Goal: Transaction & Acquisition: Purchase product/service

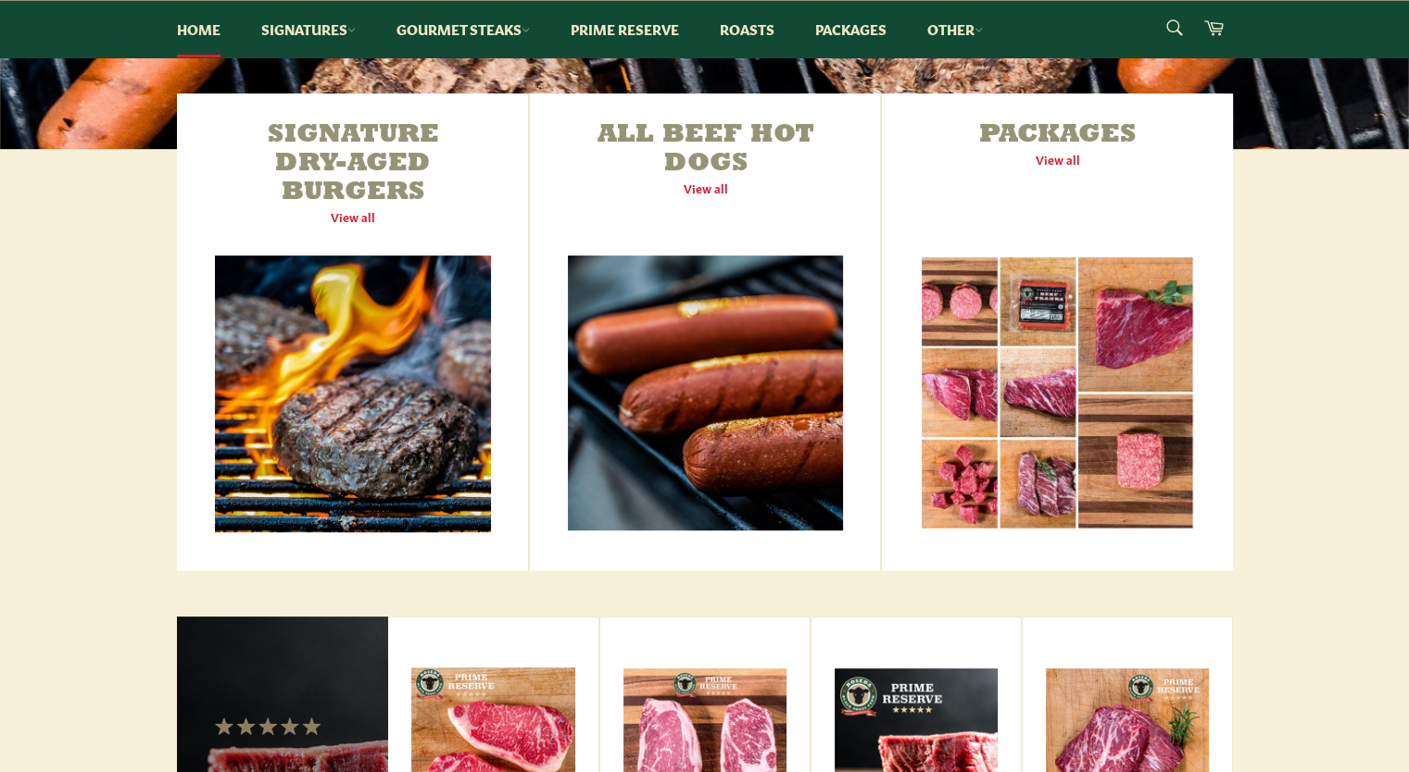
scroll to position [663, 0]
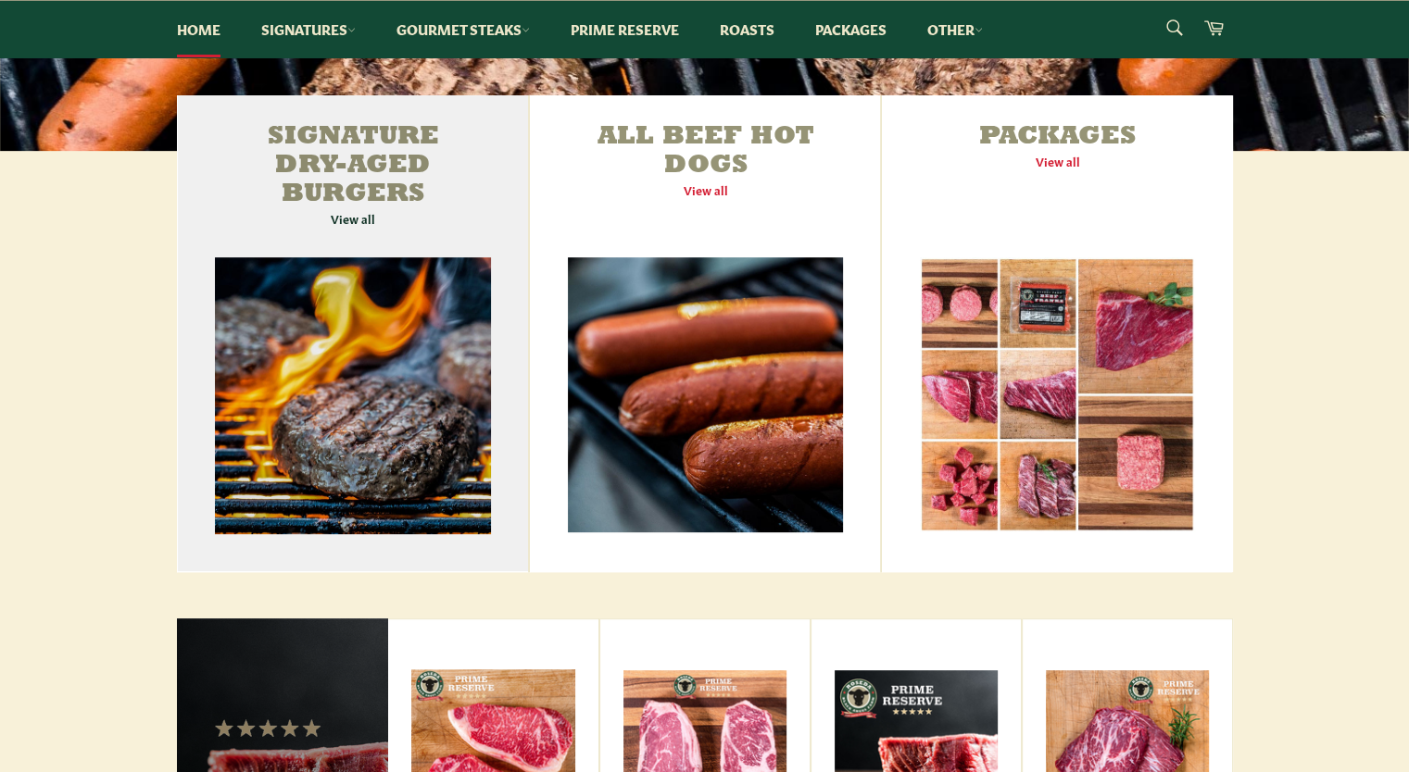
click at [341, 445] on link "Signature Dry-Aged Burgers View all" at bounding box center [353, 333] width 352 height 477
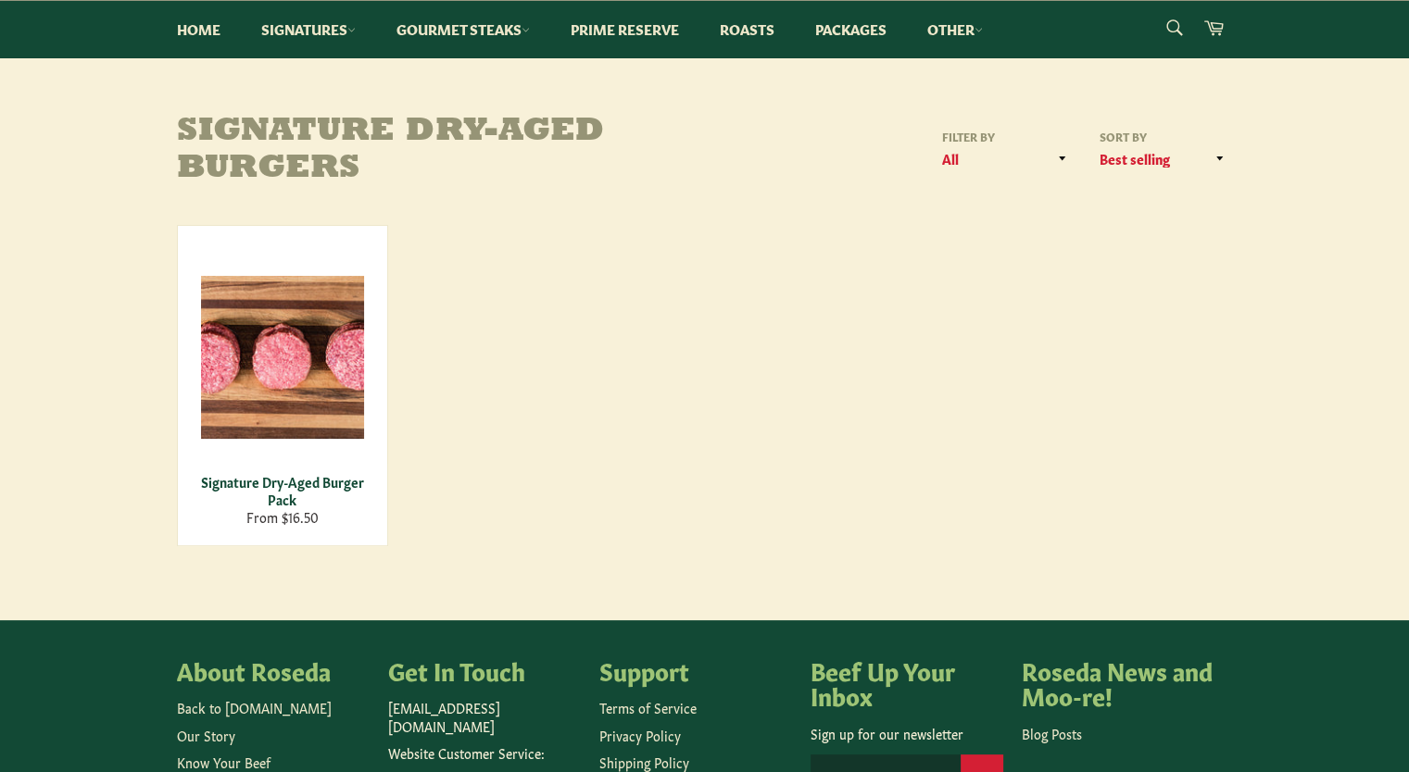
scroll to position [199, 0]
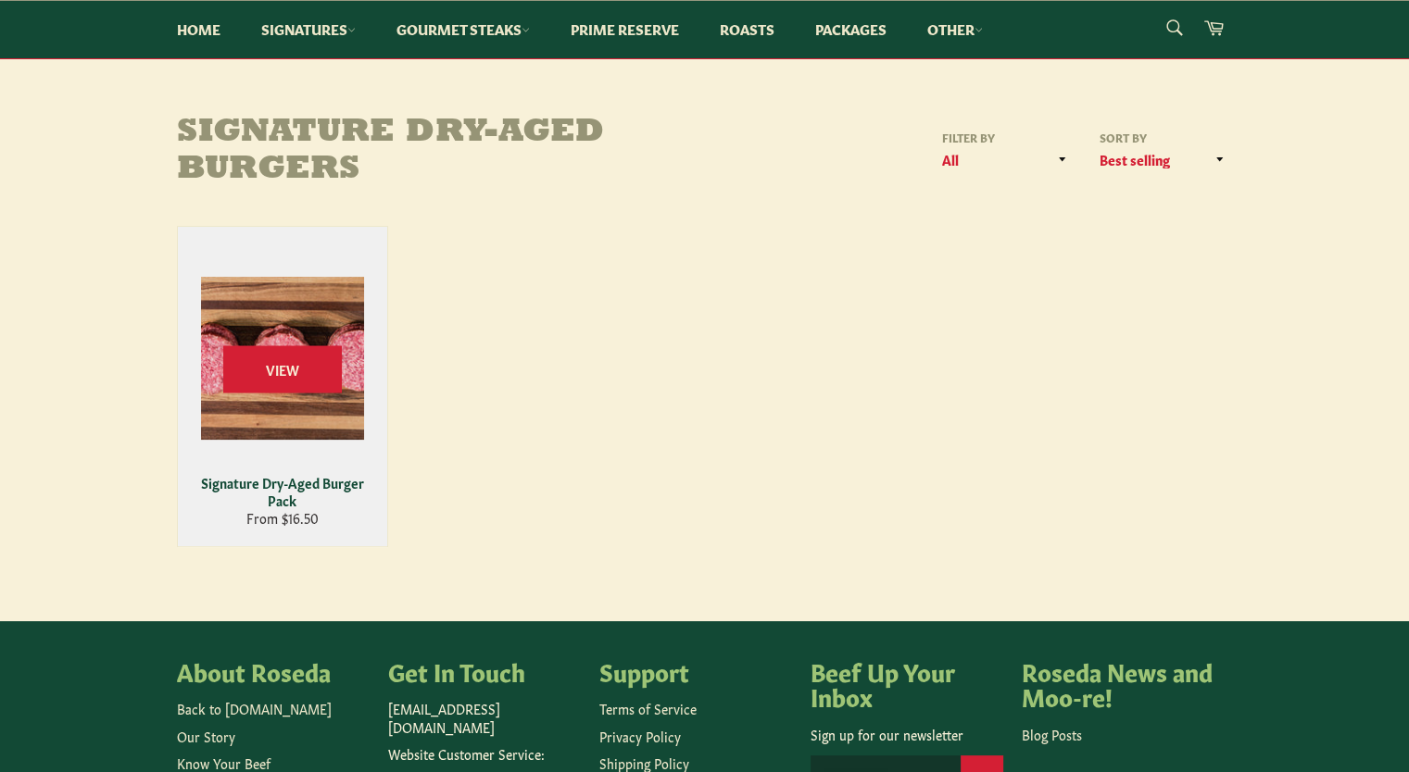
click at [293, 427] on div "View" at bounding box center [282, 386] width 209 height 319
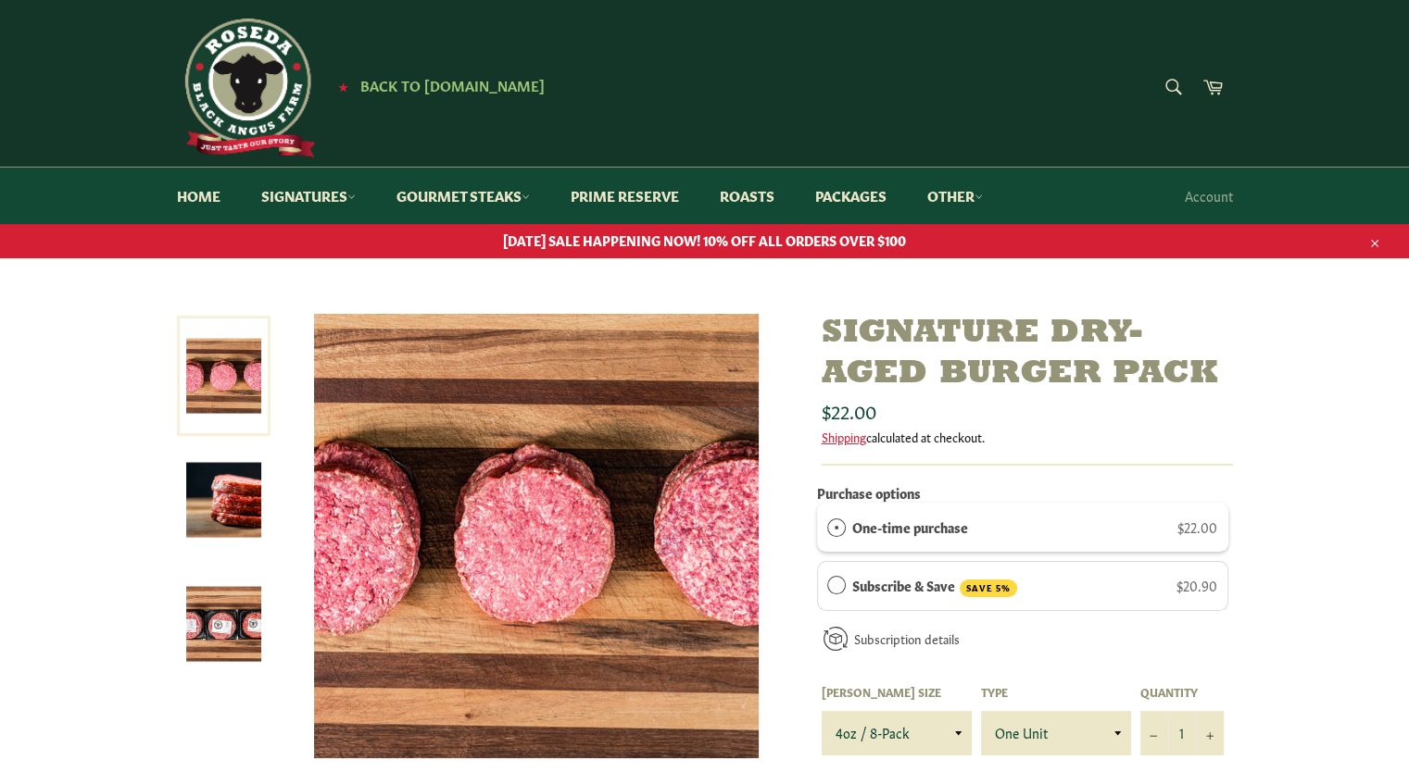
scroll to position [207, 0]
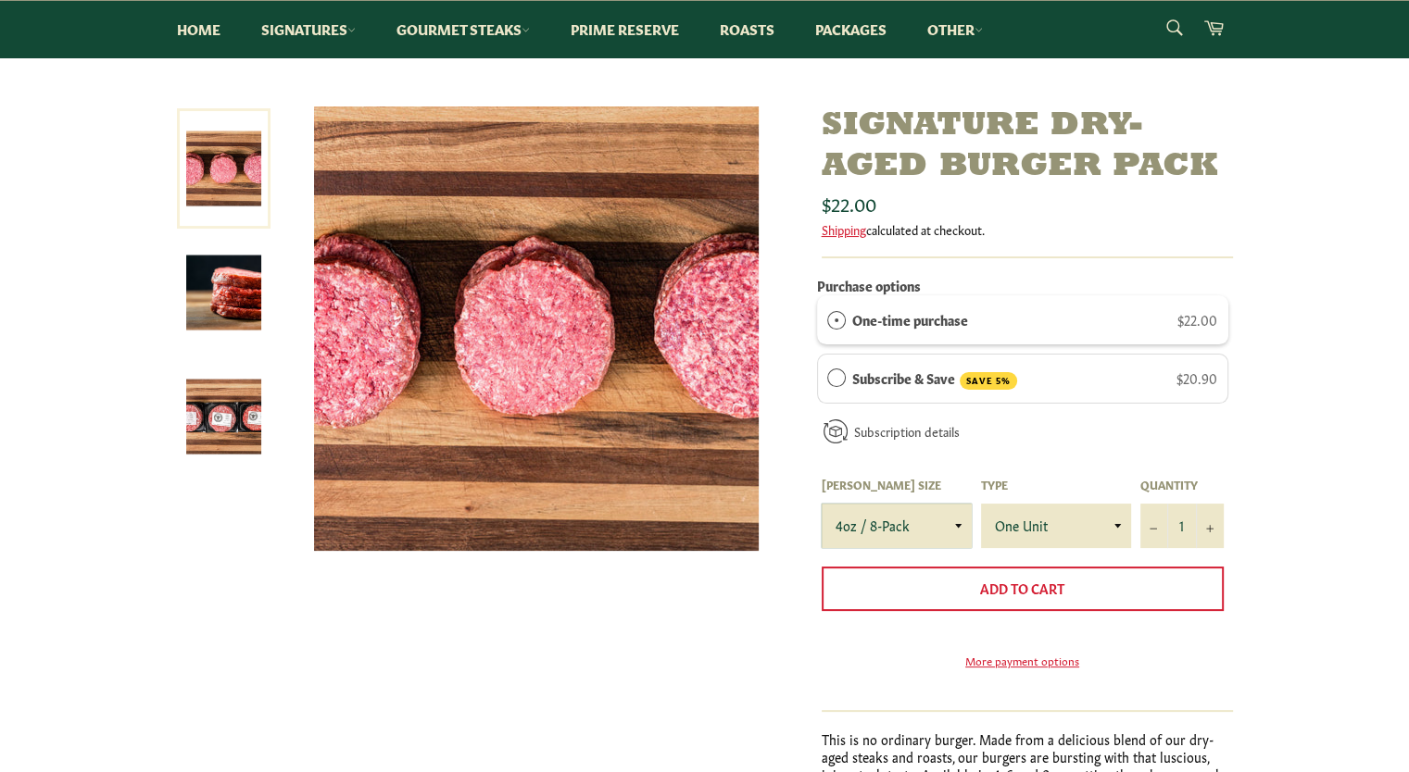
click at [955, 527] on select "4oz / 8-Pack 6oz / 4-Pack 8oz / 4-Pack" at bounding box center [896, 526] width 150 height 44
select select "6oz / 4-Pack"
click at [821, 504] on select "4oz / 8-Pack 6oz / 4-Pack 8oz / 4-Pack" at bounding box center [896, 526] width 150 height 44
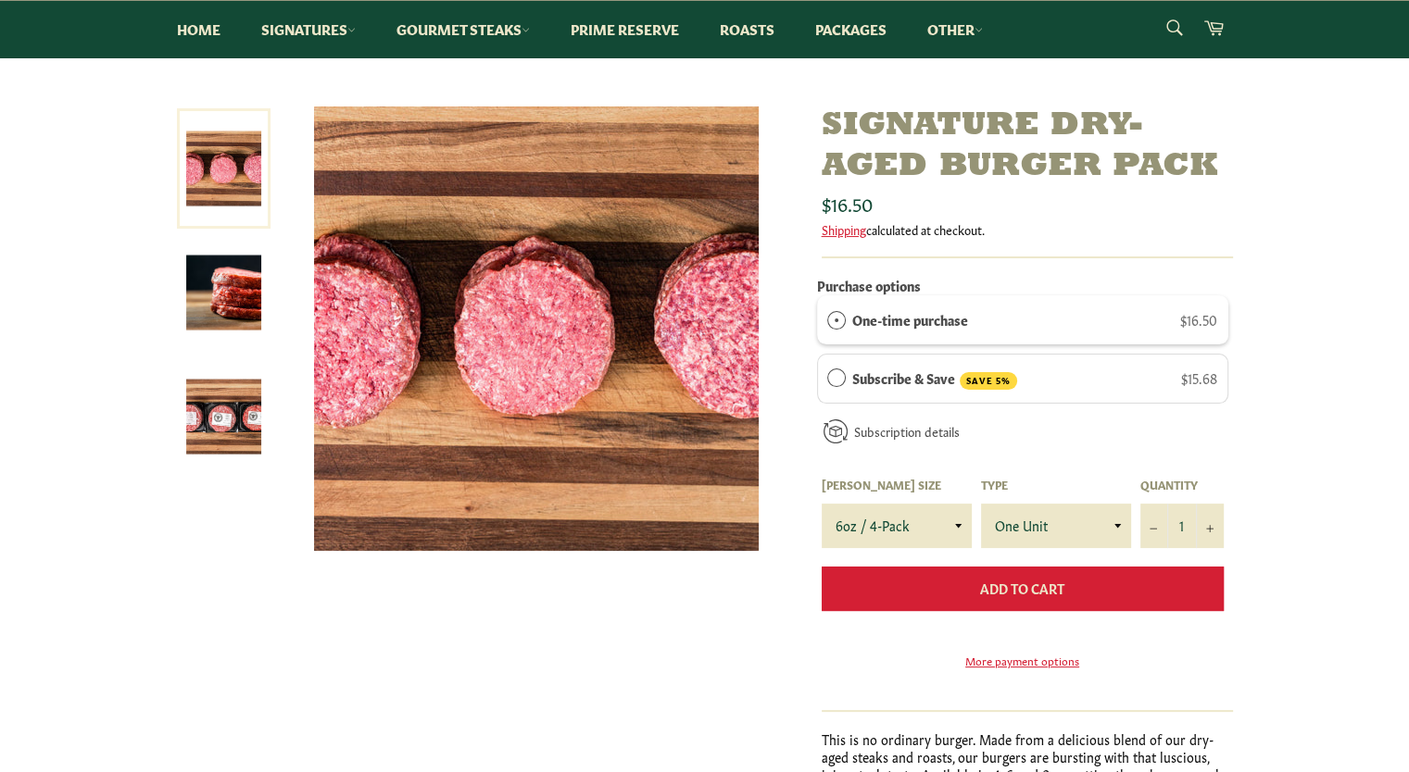
click at [990, 586] on span "Add to Cart" at bounding box center [1022, 588] width 84 height 19
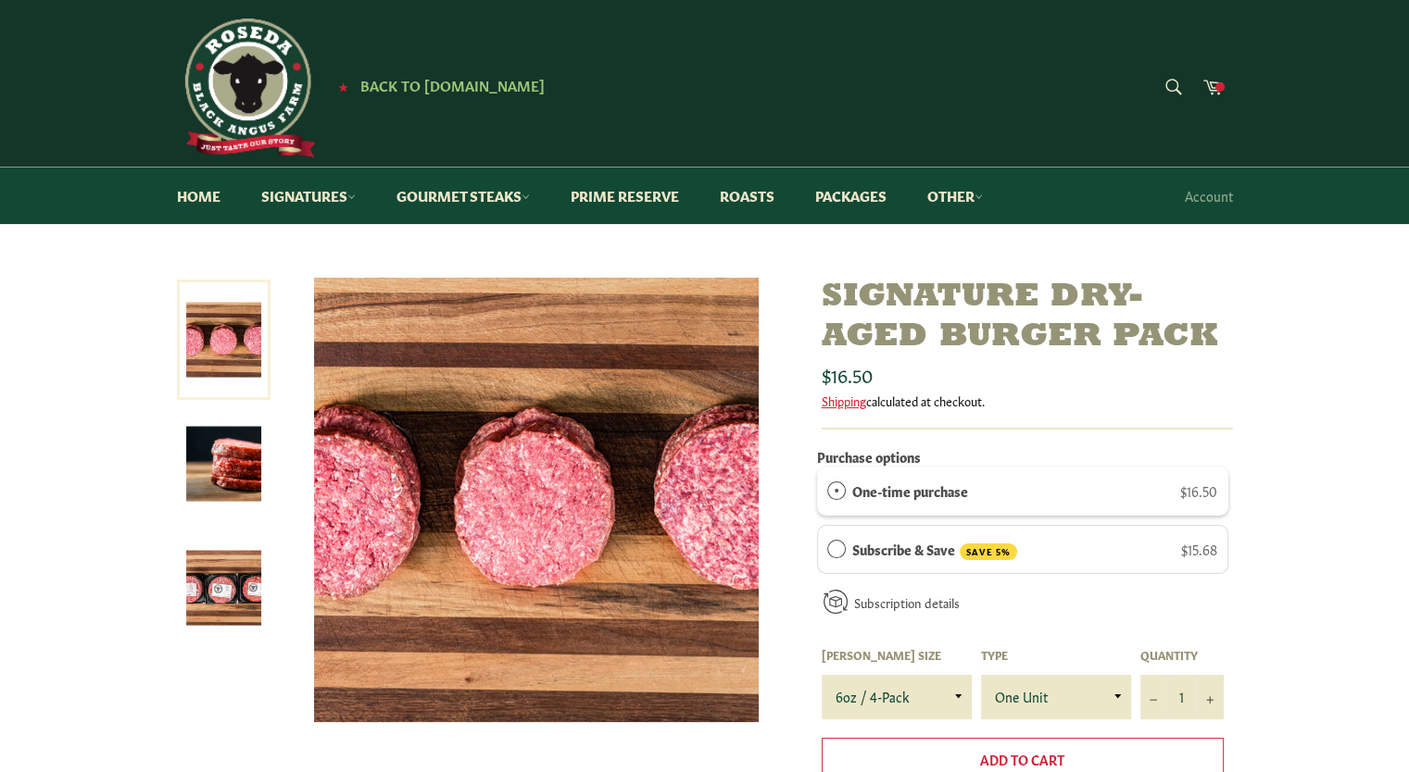
scroll to position [8, 0]
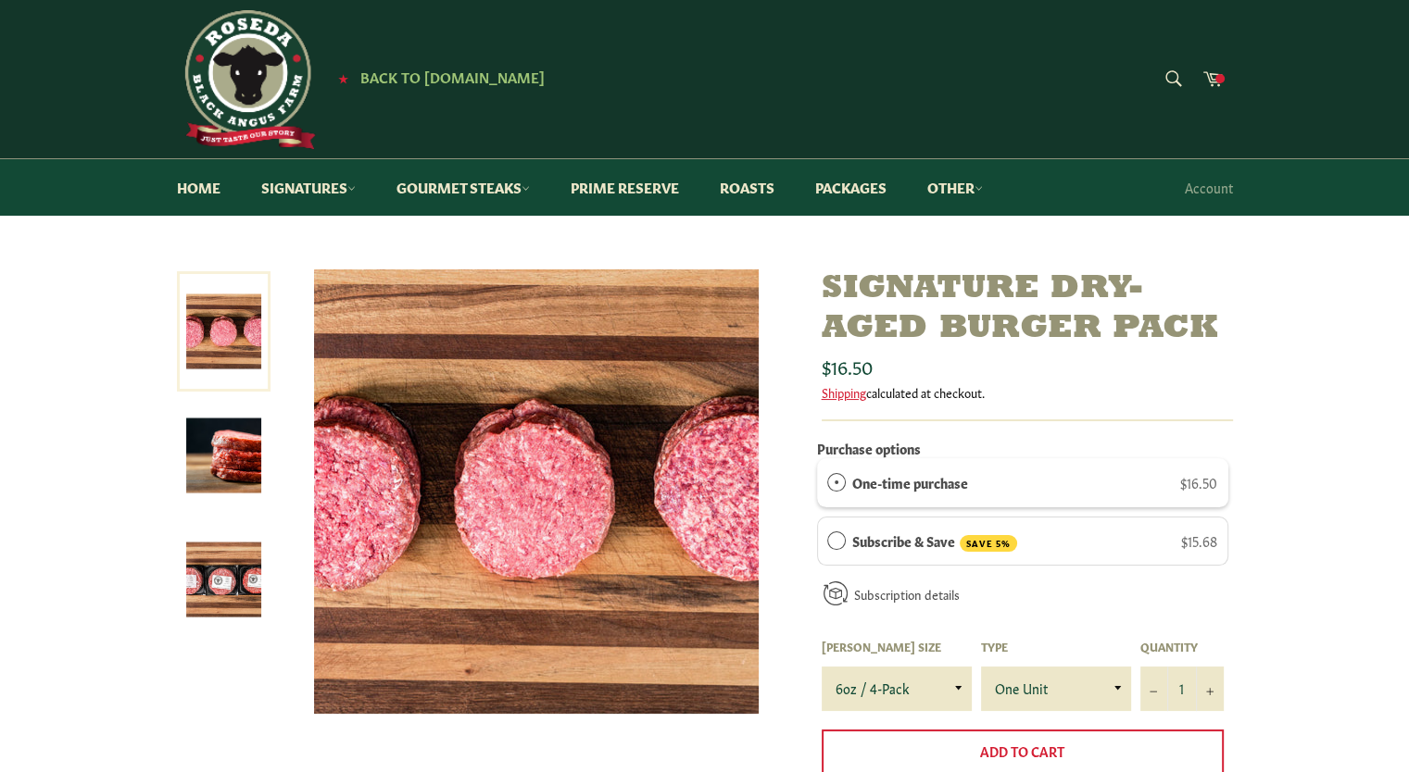
click at [1175, 82] on form "Search Search" at bounding box center [1172, 80] width 42 height 42
click at [1172, 81] on icon "submit" at bounding box center [1174, 78] width 16 height 16
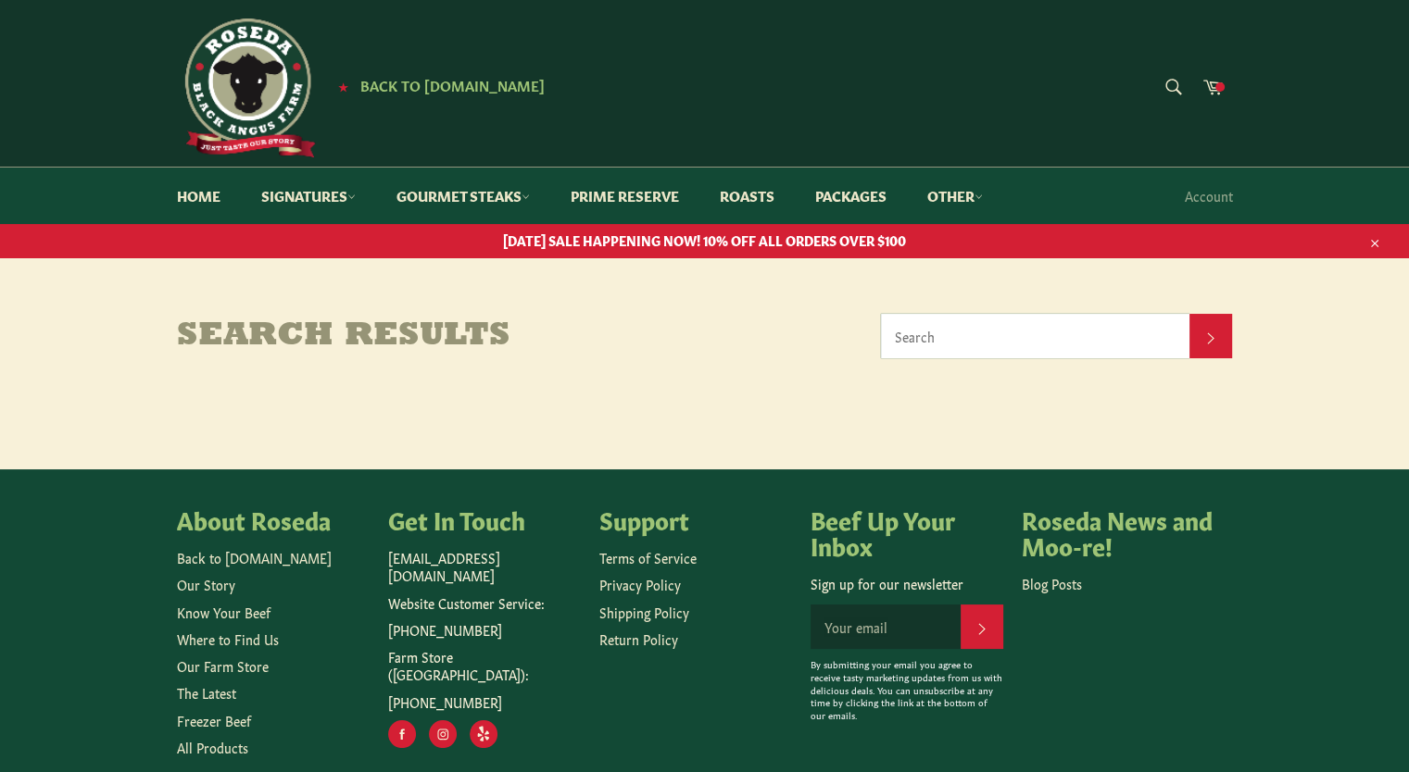
click at [912, 347] on input "Search" at bounding box center [1035, 336] width 309 height 44
type input "filet"
click at [1189, 314] on button "Search" at bounding box center [1210, 336] width 43 height 44
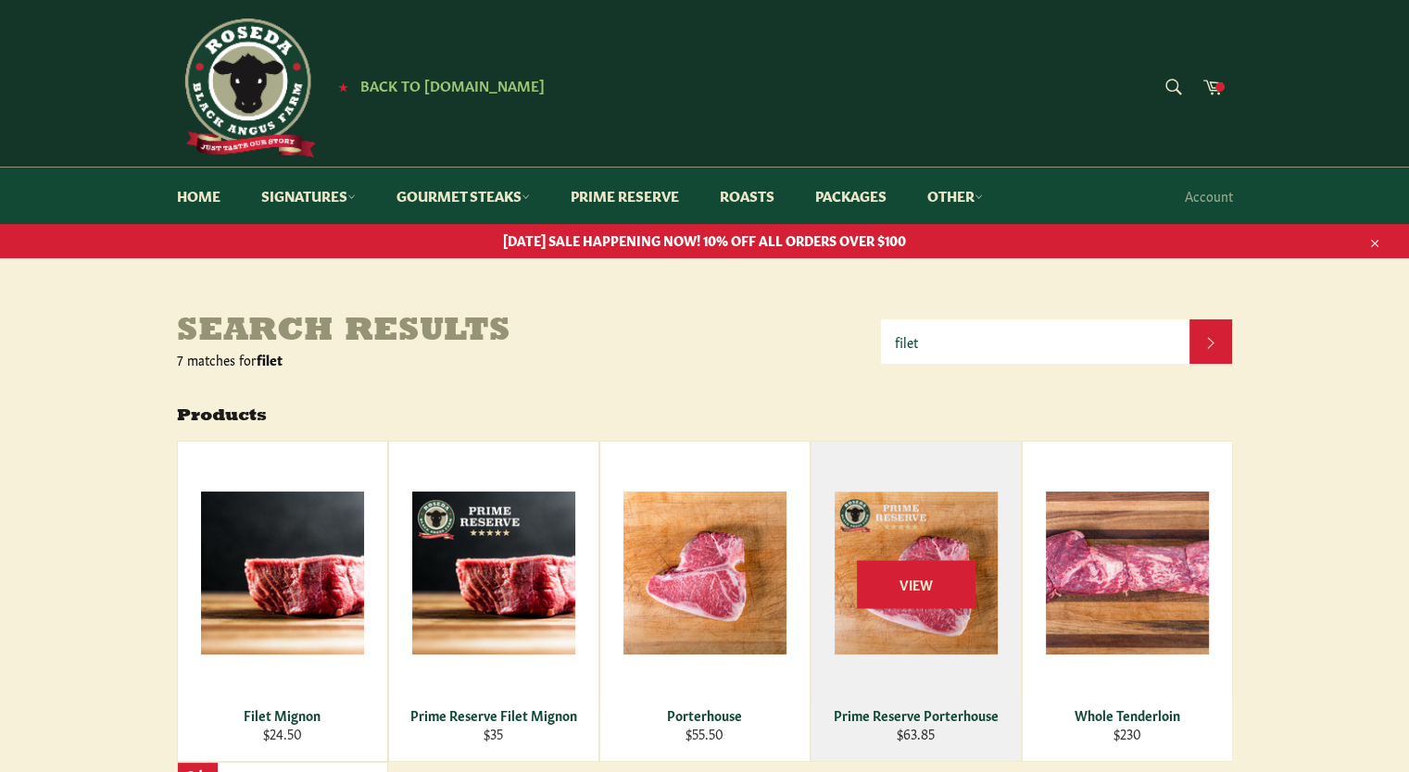
scroll to position [285, 0]
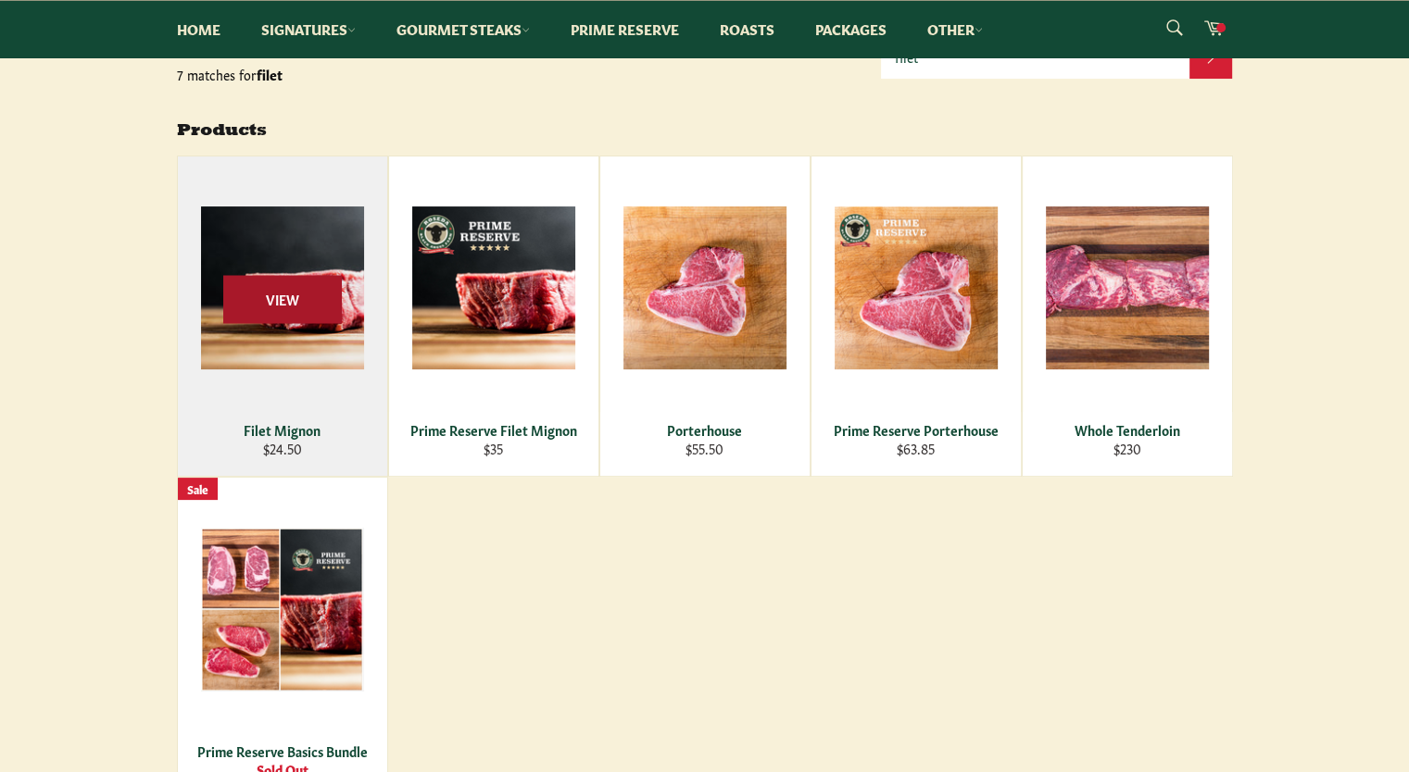
click at [282, 318] on span "View" at bounding box center [282, 299] width 119 height 47
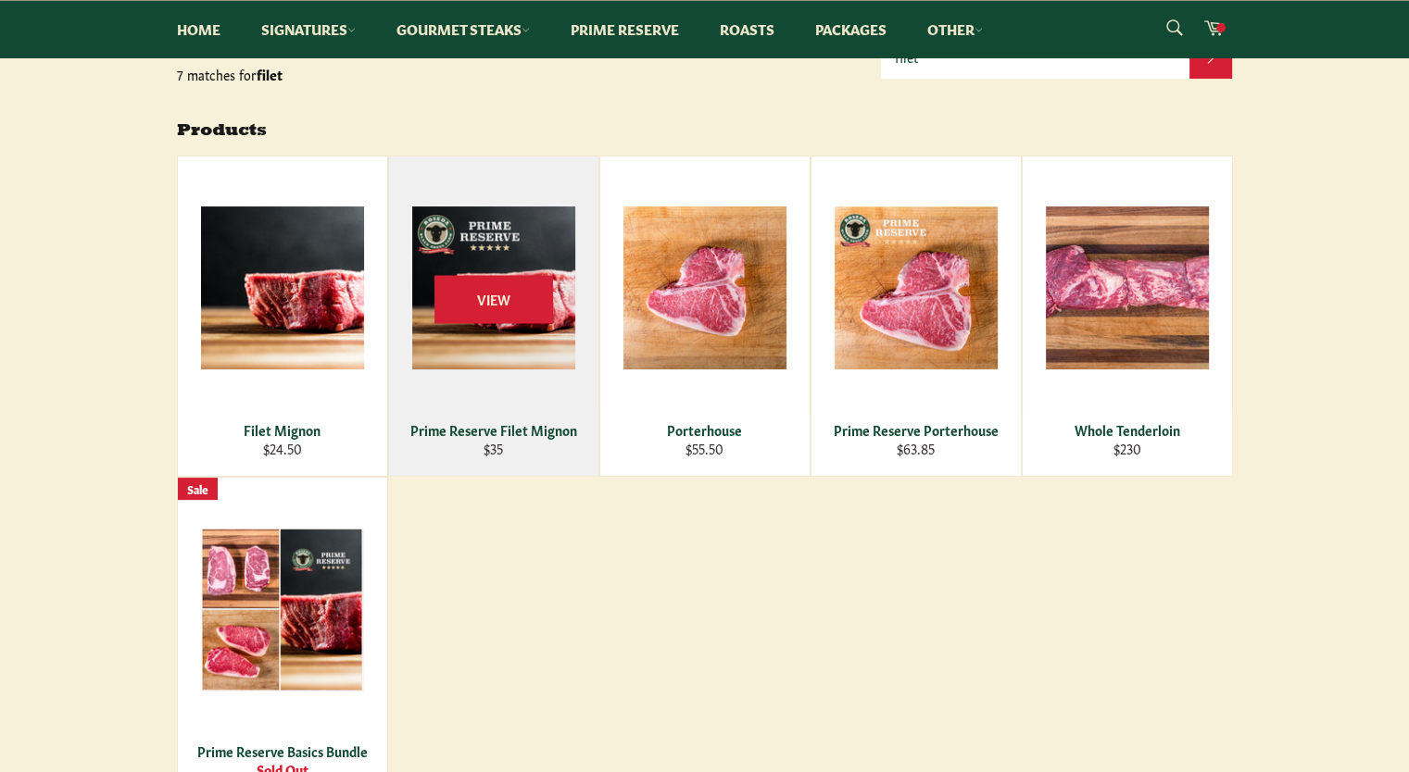
click at [507, 332] on div "View" at bounding box center [493, 316] width 209 height 319
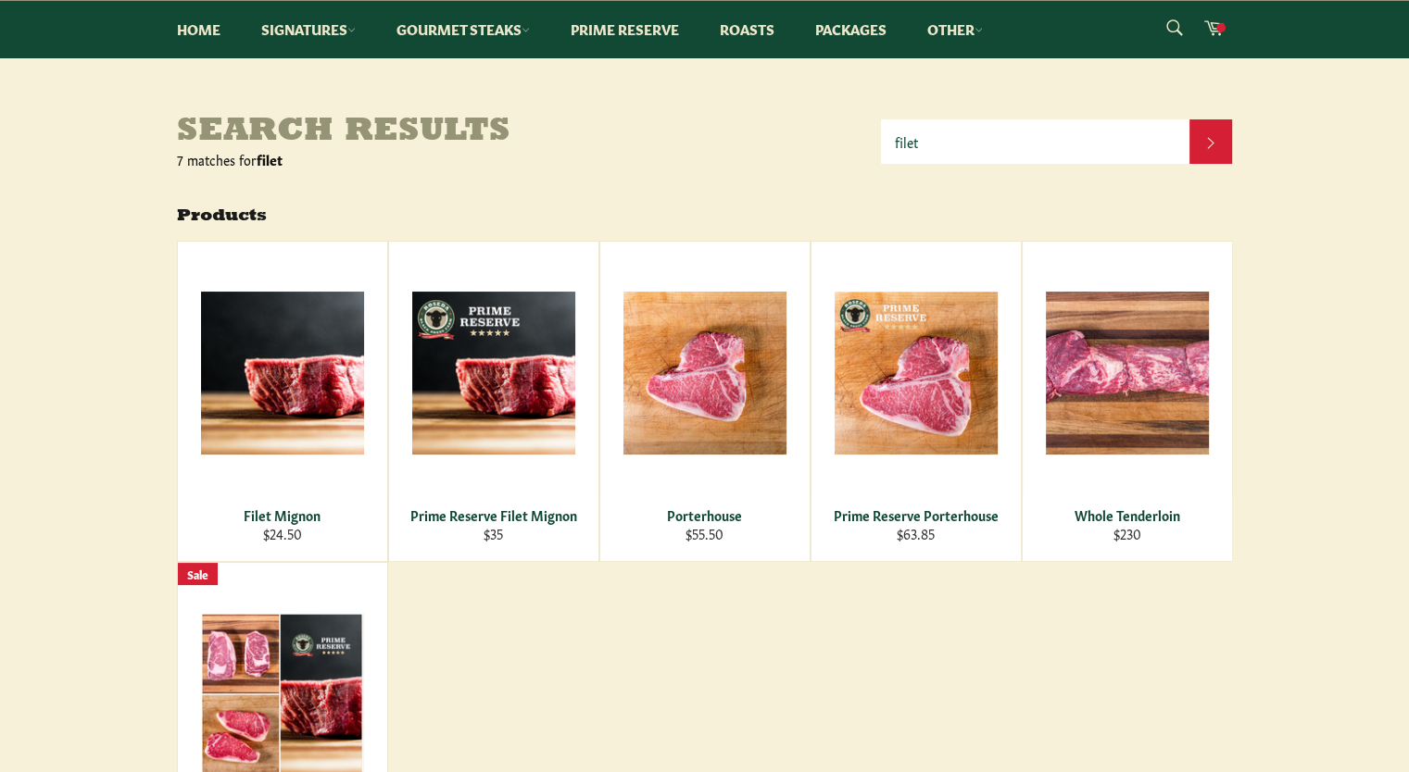
scroll to position [202, 0]
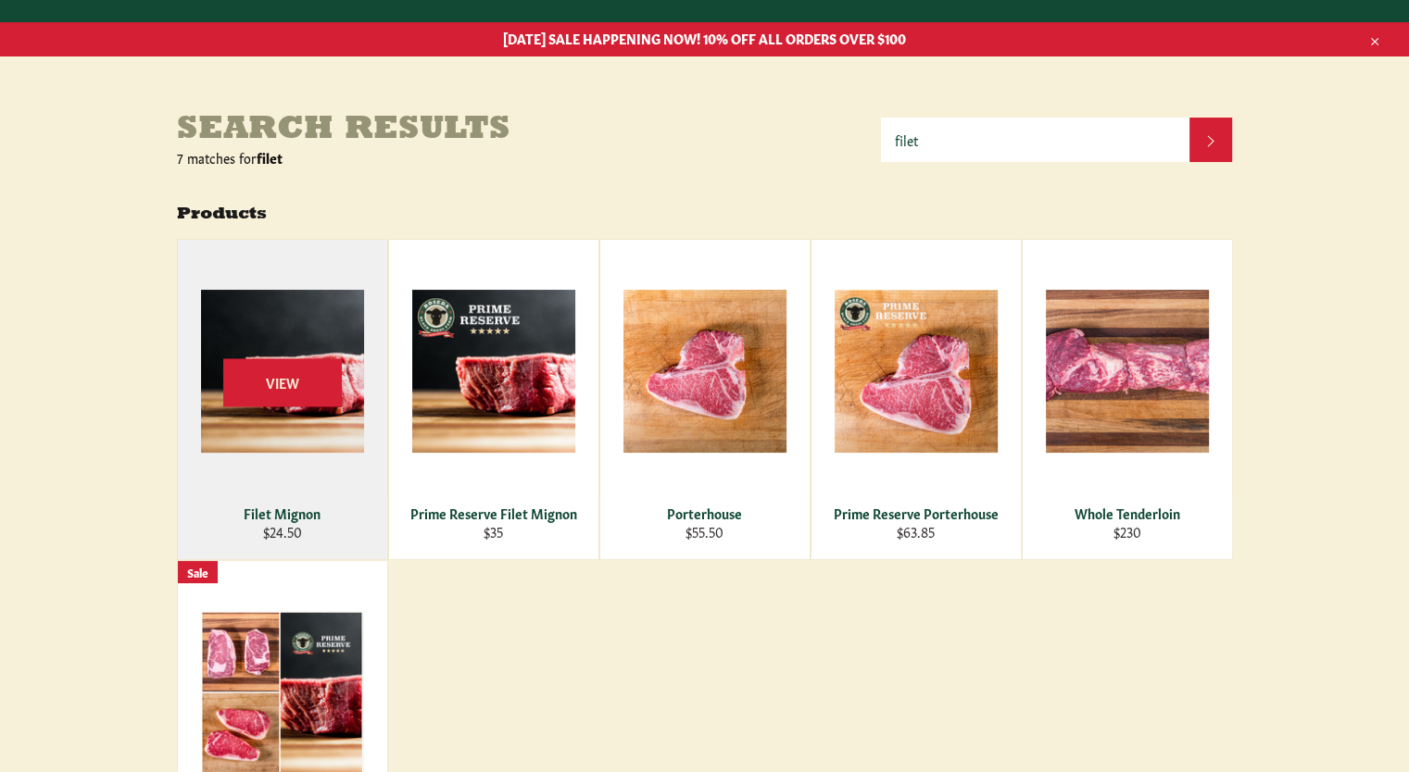
click at [315, 425] on div "View" at bounding box center [282, 399] width 209 height 319
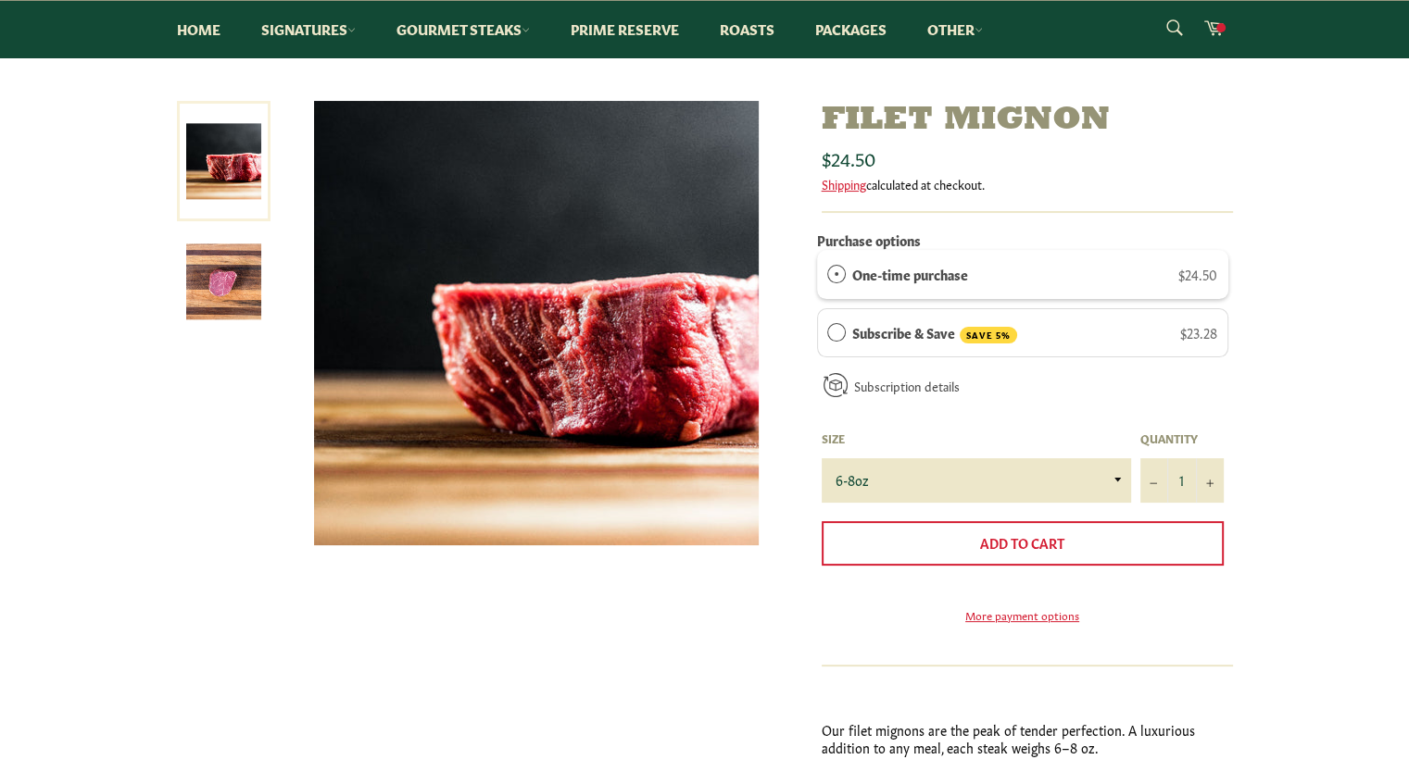
scroll to position [211, 0]
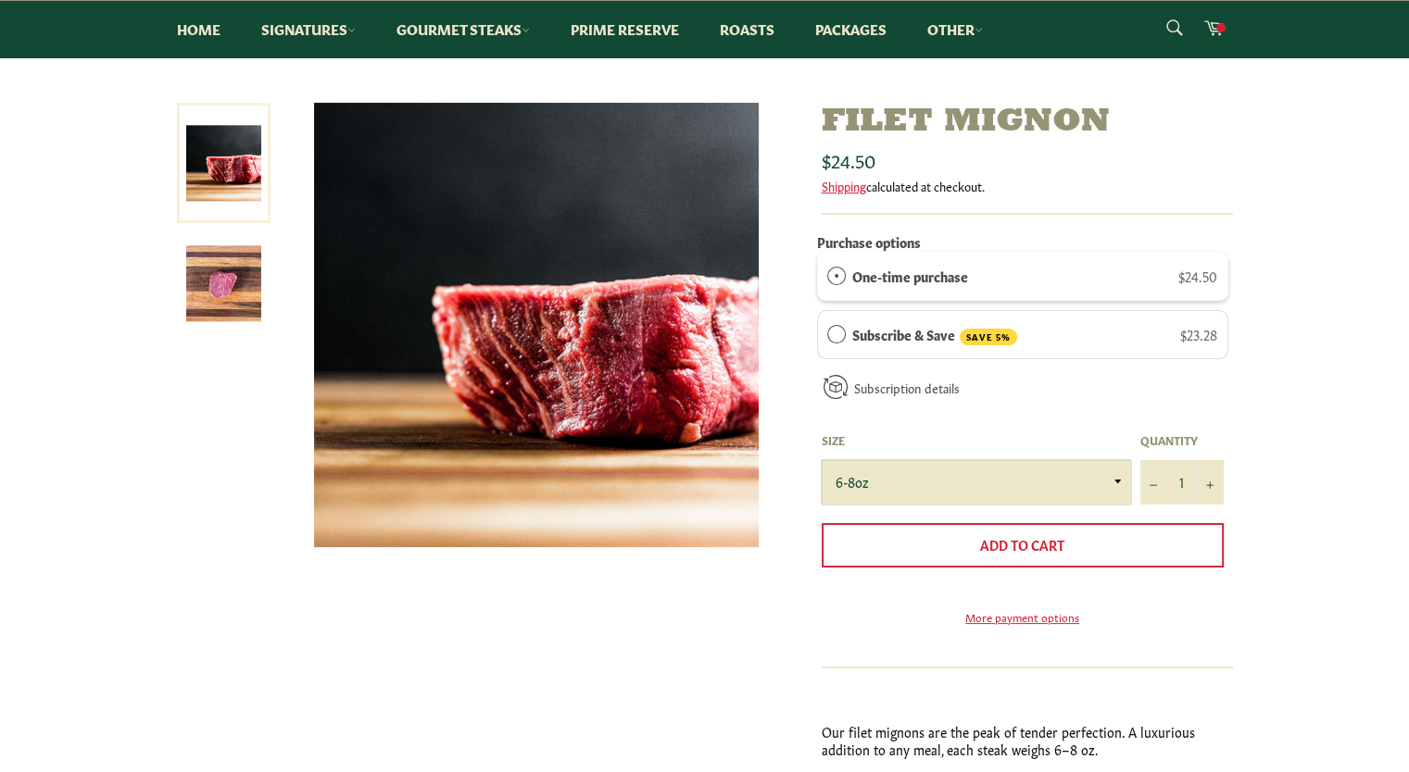
click at [1118, 482] on select "6-8oz" at bounding box center [975, 482] width 309 height 44
click at [1116, 481] on select "6-8oz" at bounding box center [975, 482] width 309 height 44
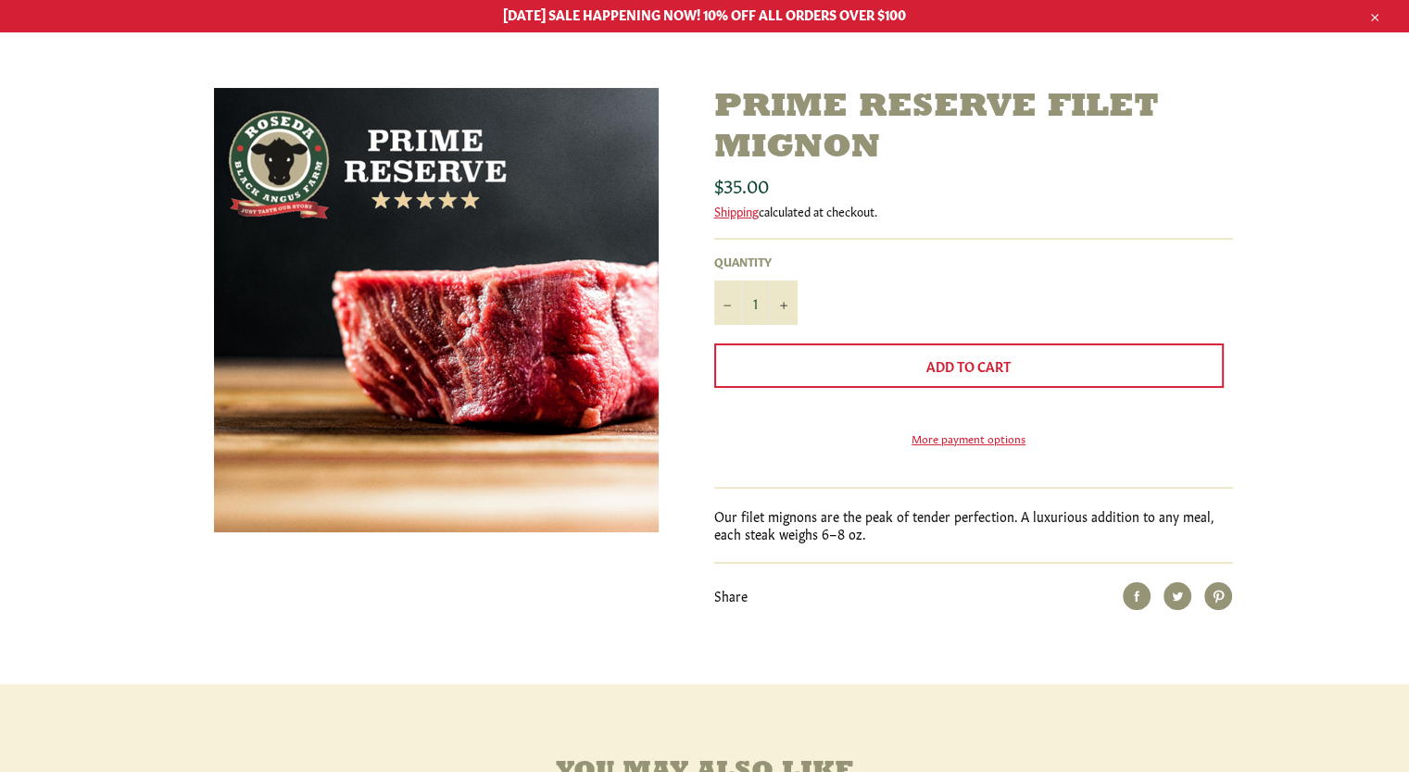
scroll to position [20, 0]
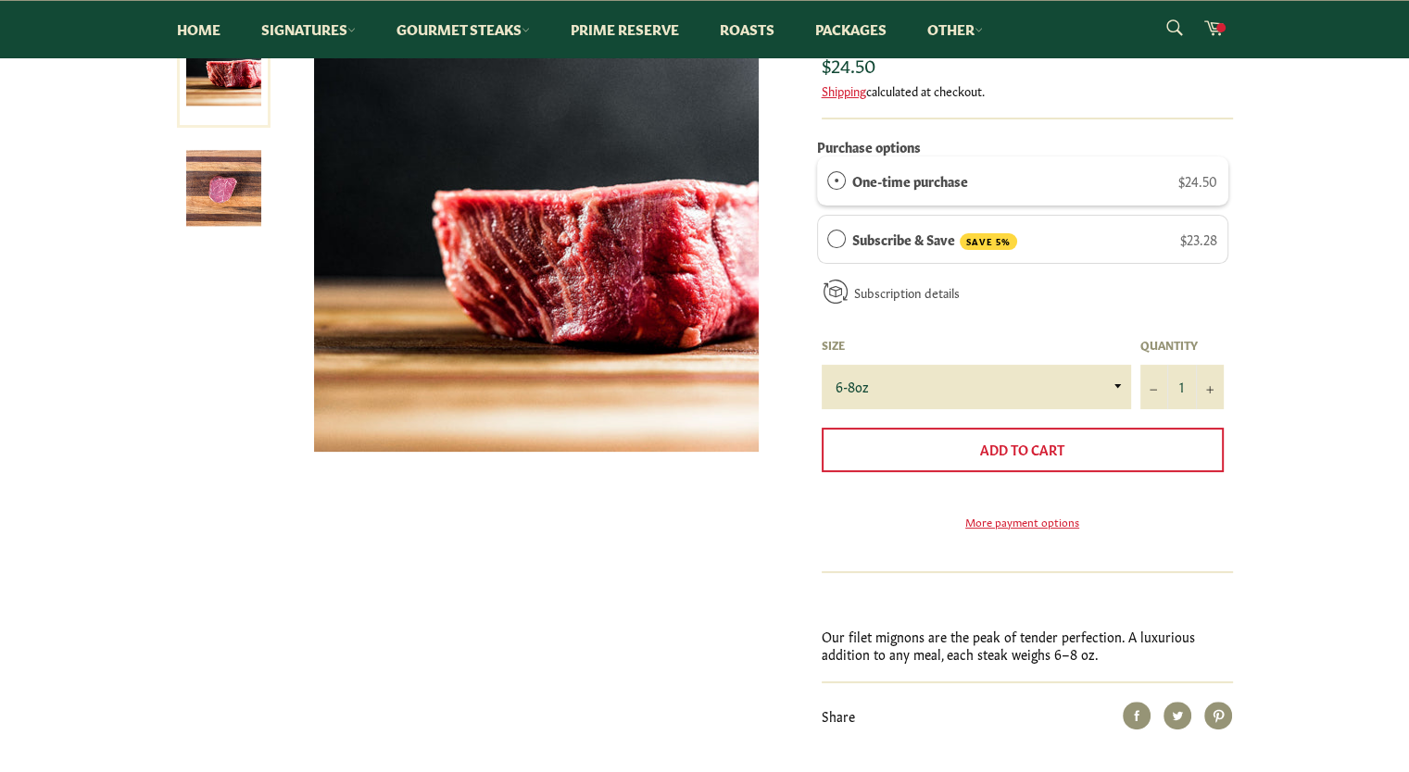
scroll to position [306, 0]
click at [1202, 391] on button "+" at bounding box center [1210, 388] width 28 height 44
type input "2"
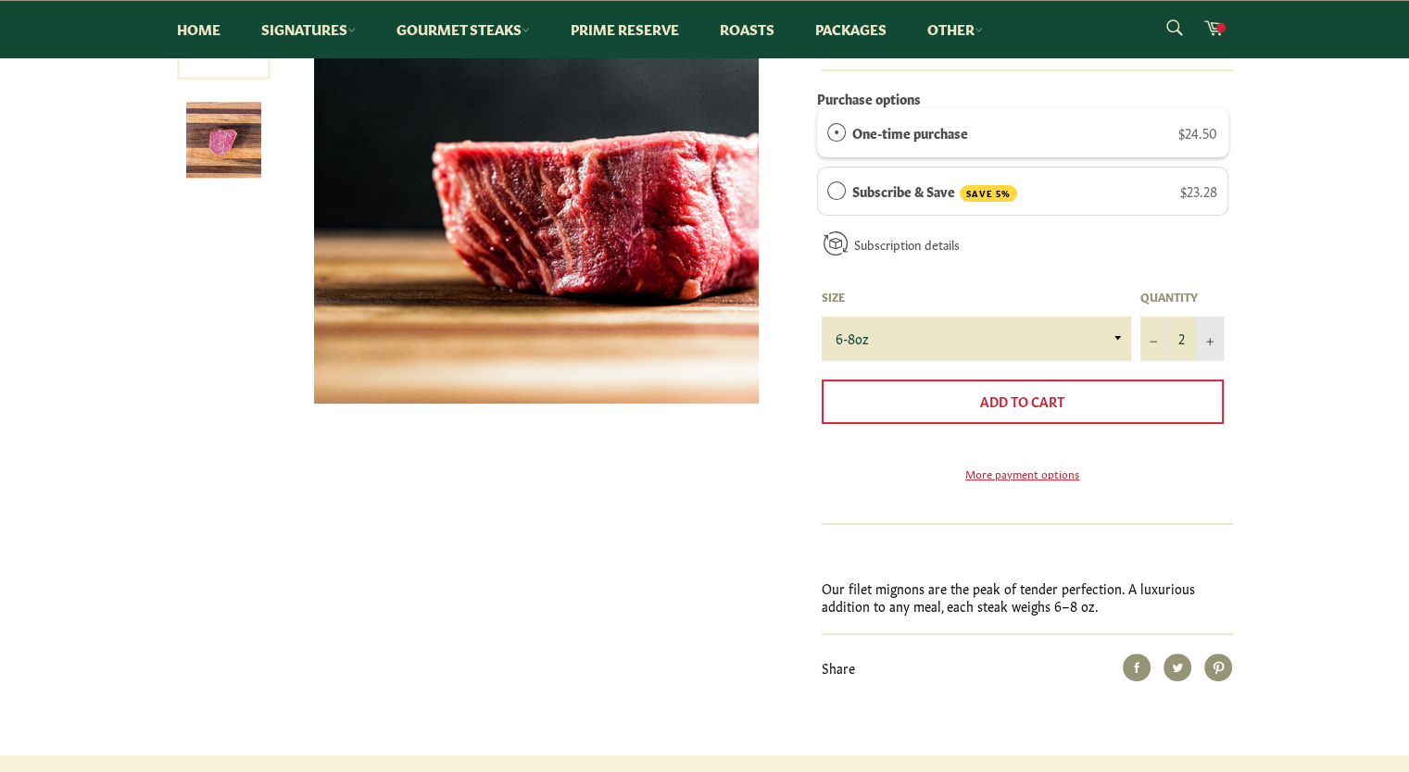
scroll to position [354, 0]
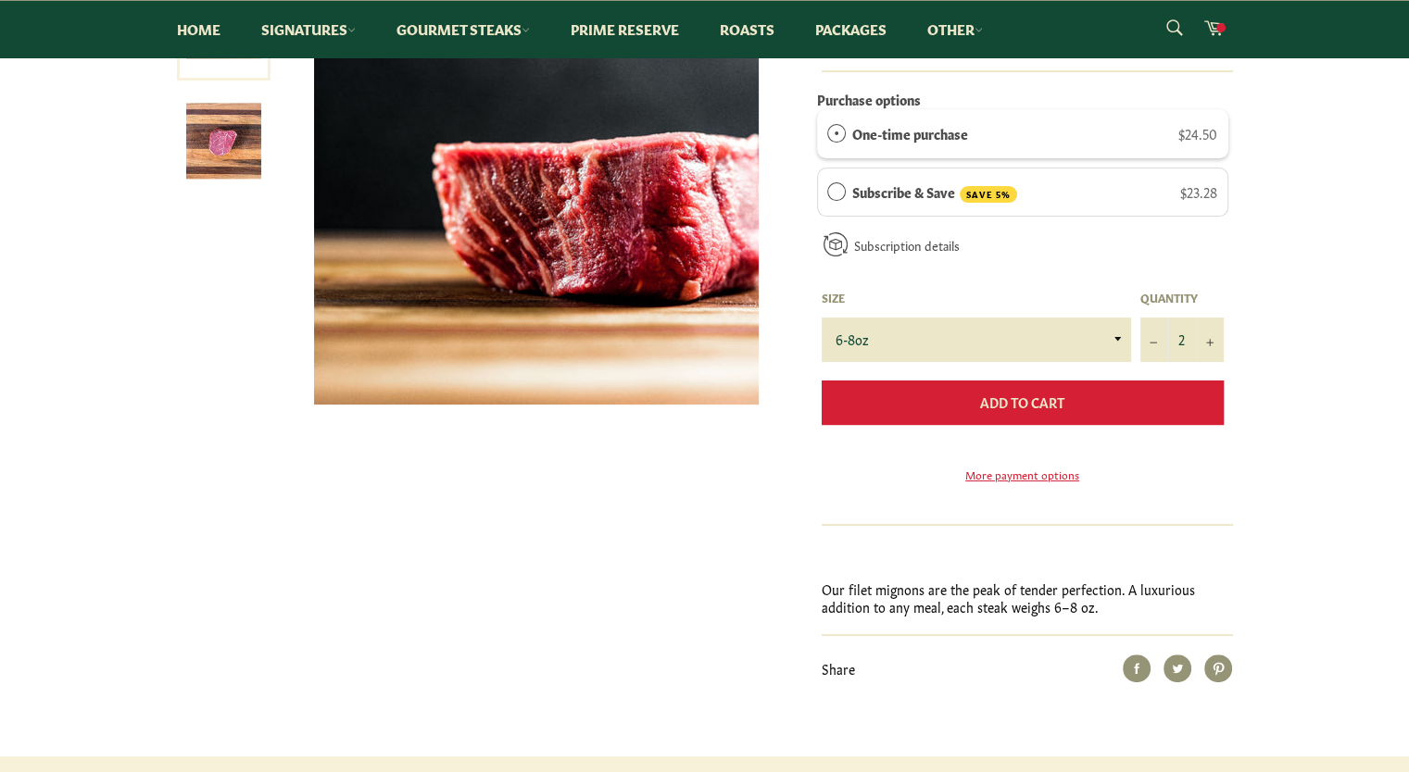
click at [1052, 408] on span "Add to Cart" at bounding box center [1022, 402] width 84 height 19
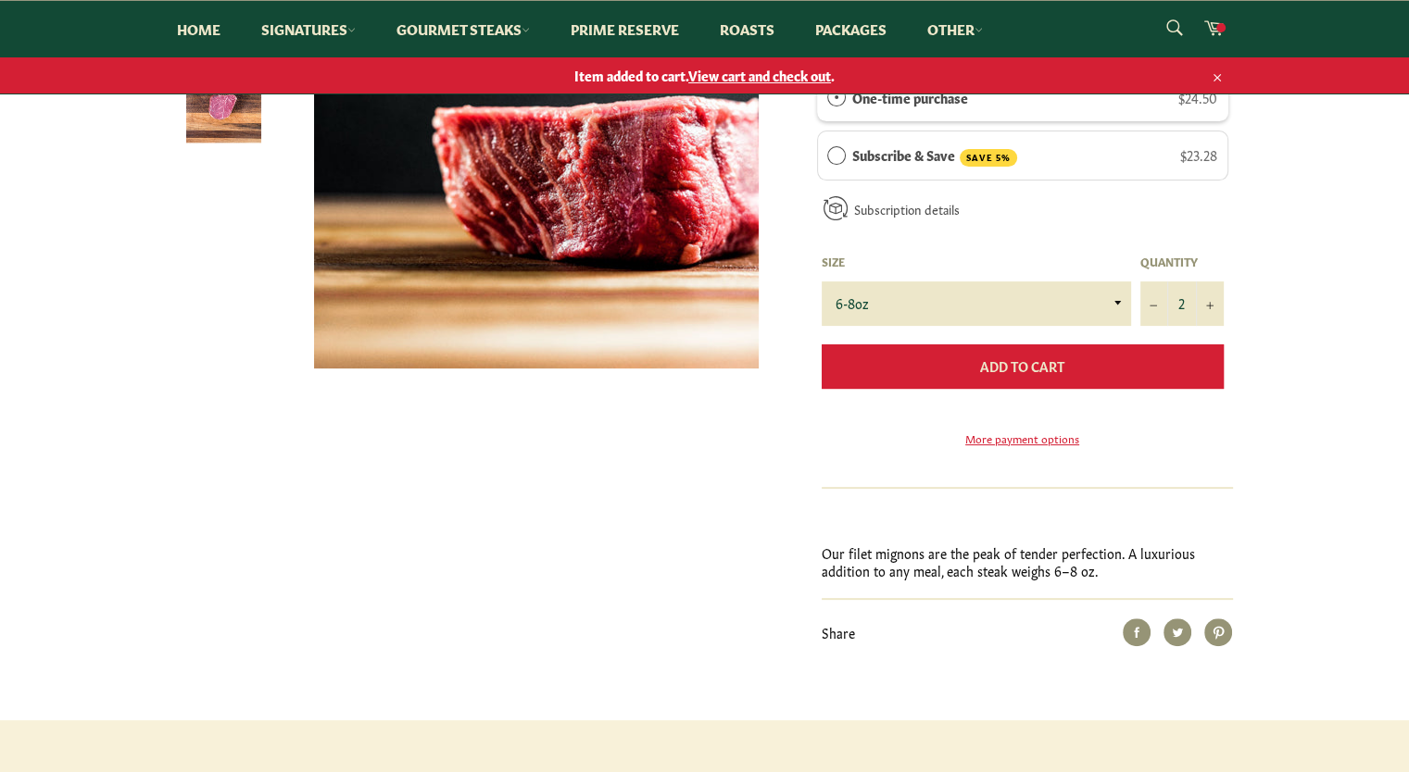
scroll to position [318, 0]
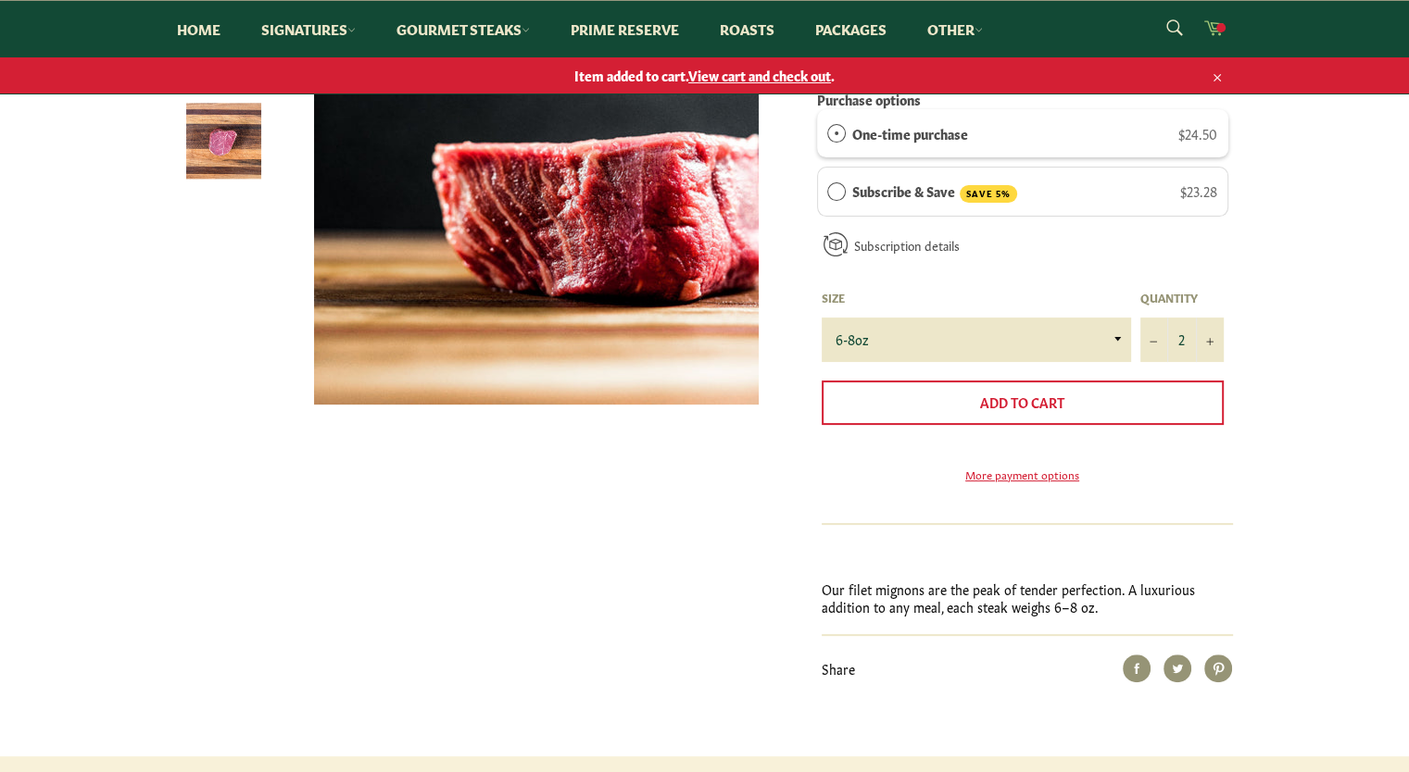
click at [1215, 29] on icon at bounding box center [1213, 27] width 20 height 20
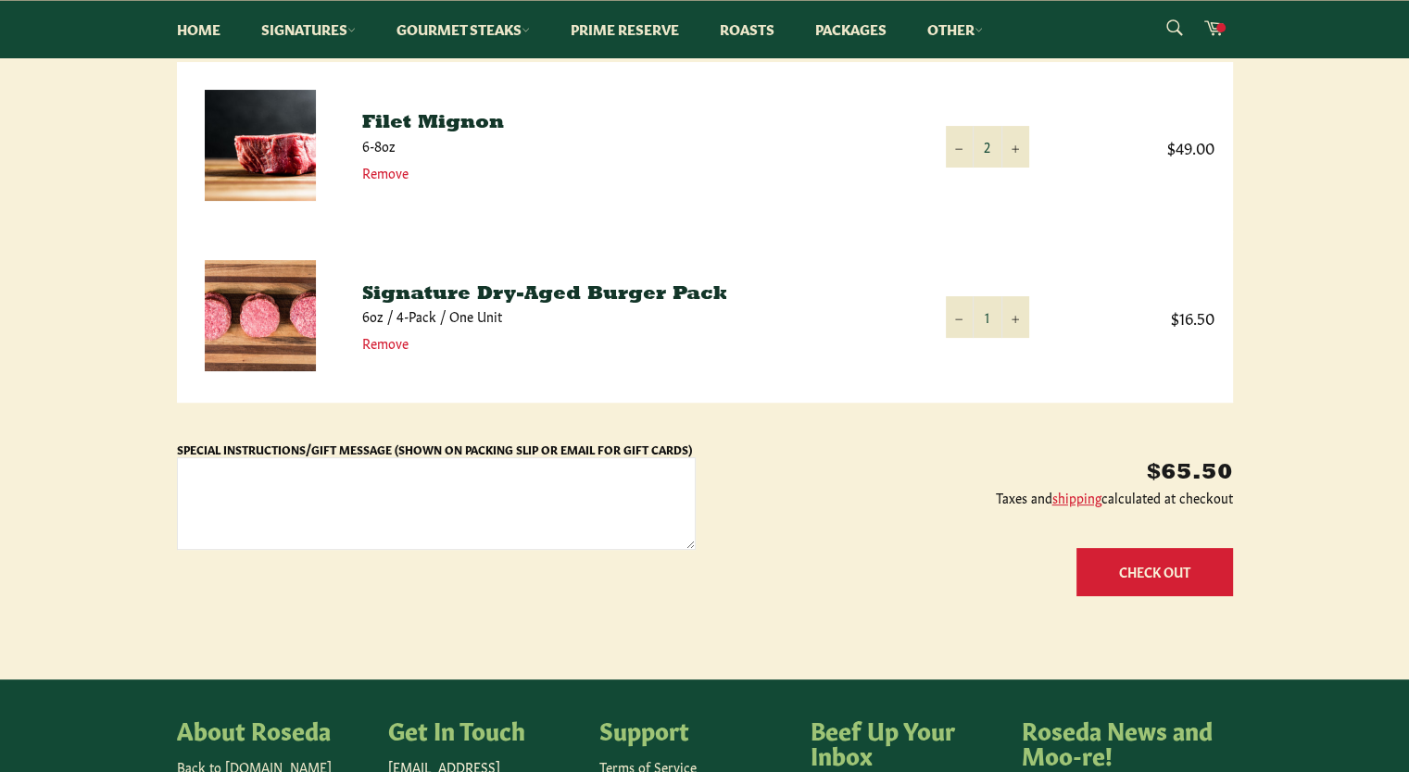
scroll to position [311, 0]
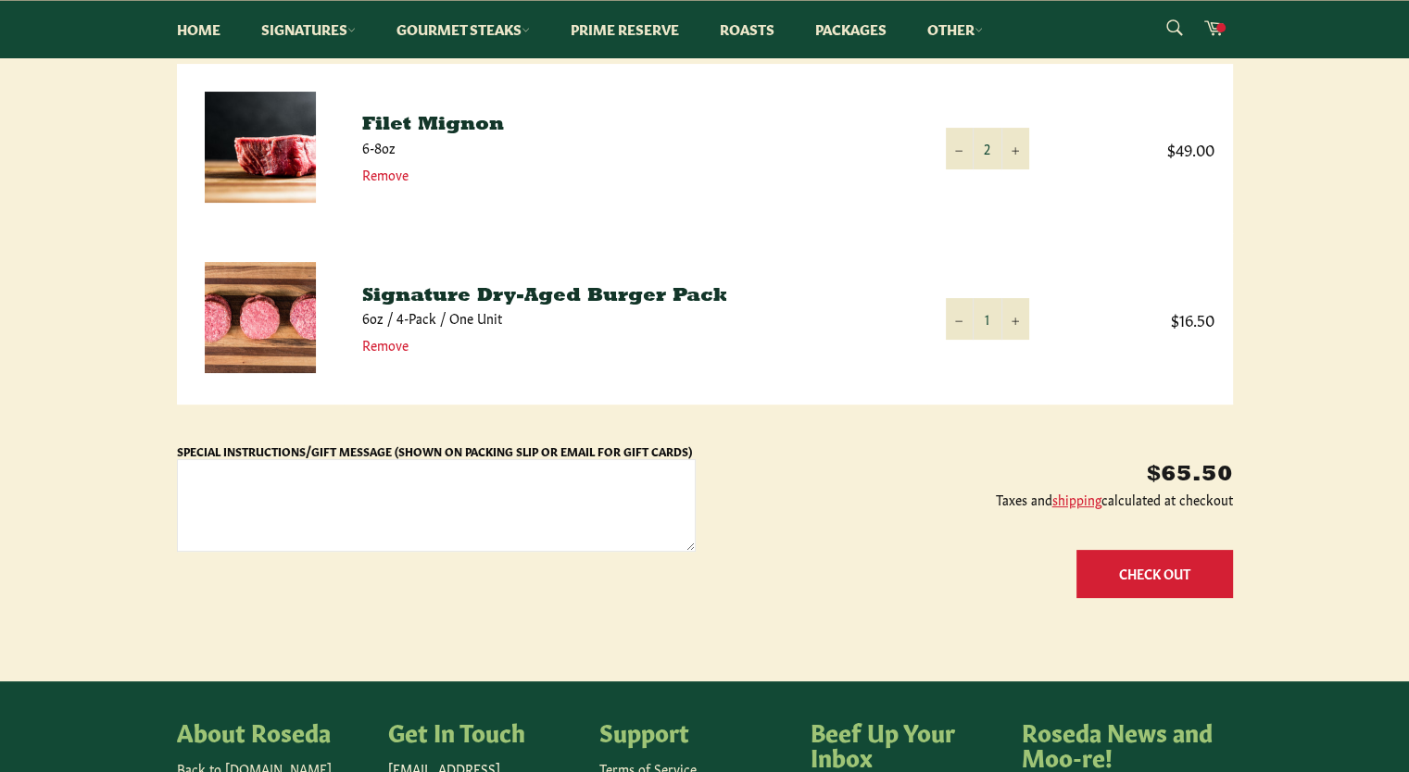
click at [1134, 568] on button "Check Out" at bounding box center [1154, 573] width 157 height 47
